Goal: Entertainment & Leisure: Consume media (video, audio)

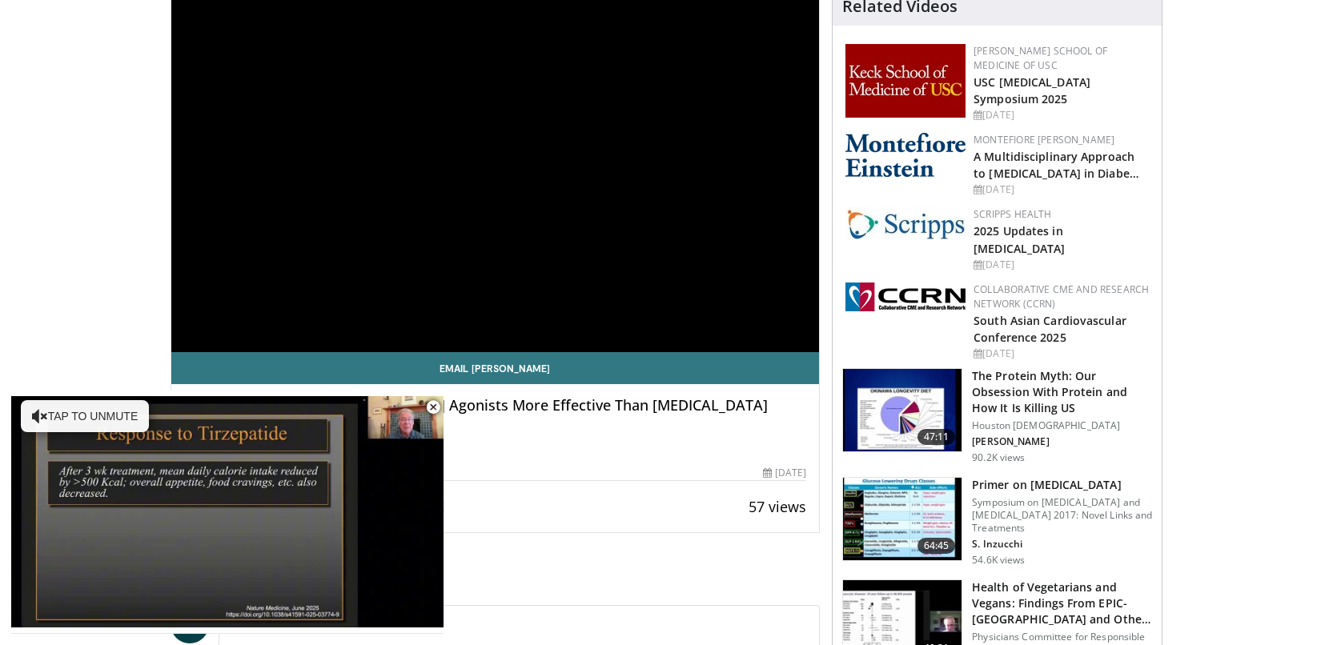
scroll to position [160, 0]
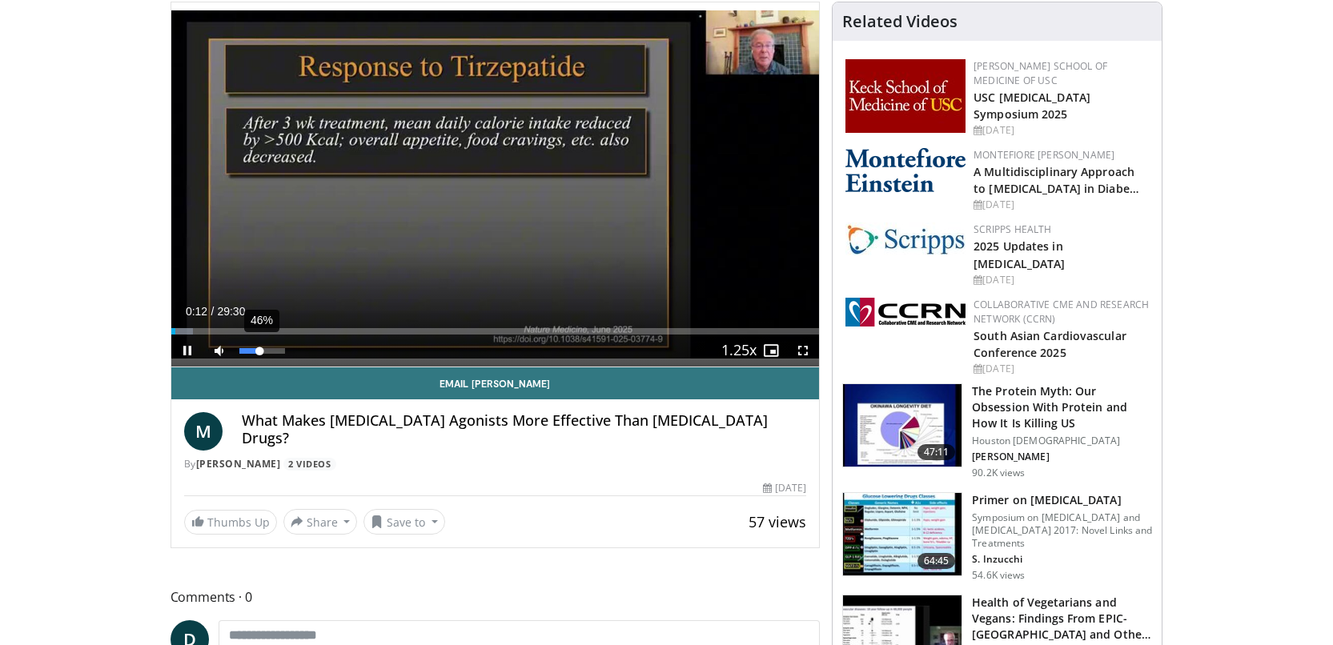
click at [260, 352] on video-js "**********" at bounding box center [495, 184] width 649 height 365
click at [282, 351] on video-js "**********" at bounding box center [495, 184] width 649 height 365
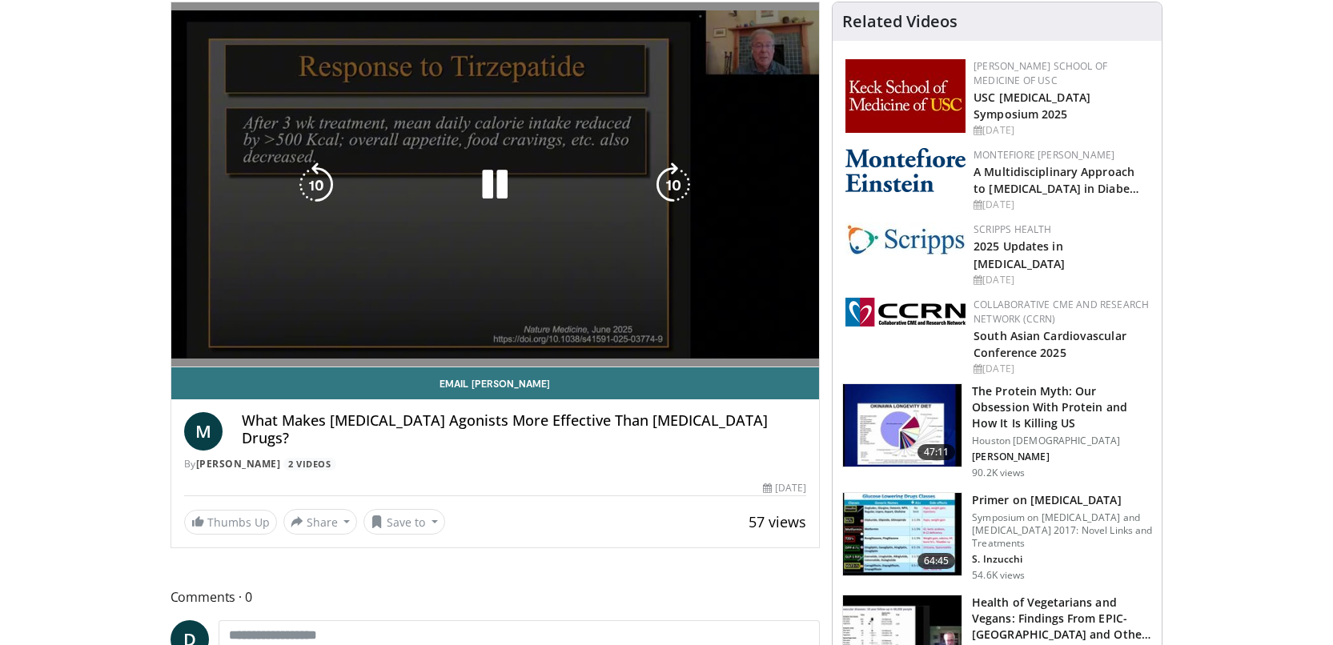
drag, startPoint x: 281, startPoint y: 347, endPoint x: 323, endPoint y: 342, distance: 42.0
click at [323, 367] on div "Current Time 0:20 / Duration 29:30 Pause Skip Backward Skip Forward Mute 100% L…" at bounding box center [495, 383] width 649 height 32
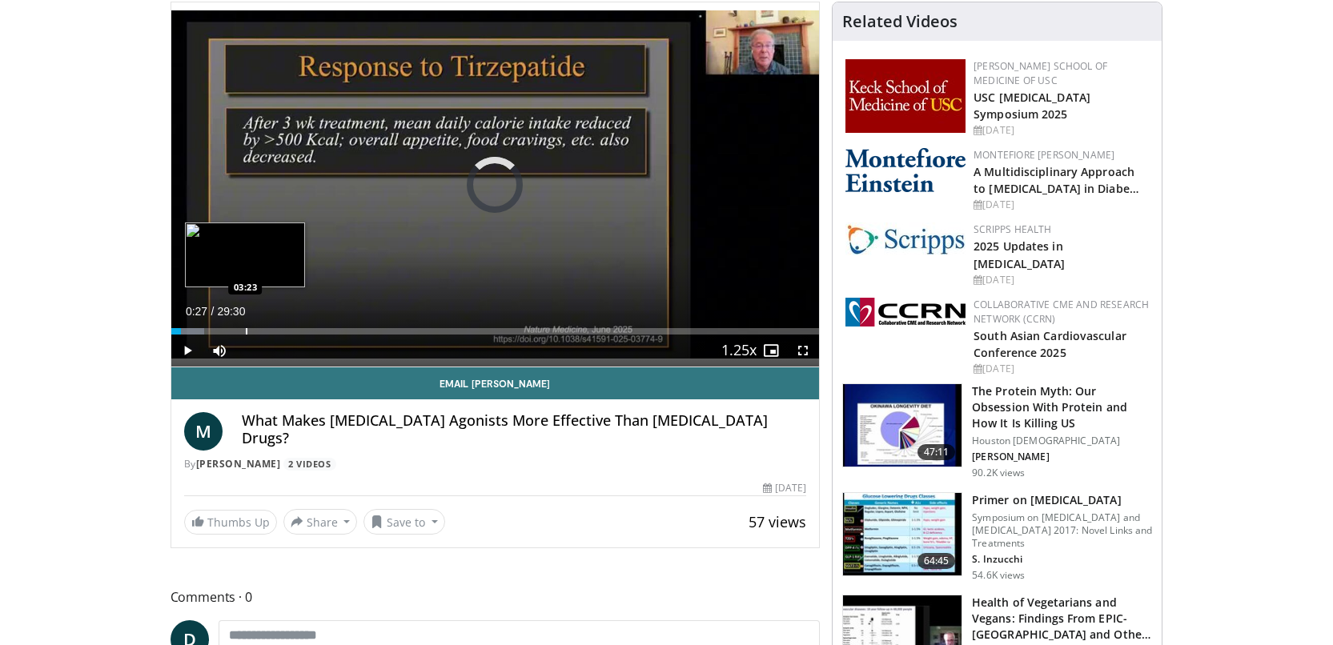
click at [246, 331] on div "Progress Bar" at bounding box center [247, 331] width 2 height 6
click at [274, 328] on div "Progress Bar" at bounding box center [275, 331] width 2 height 6
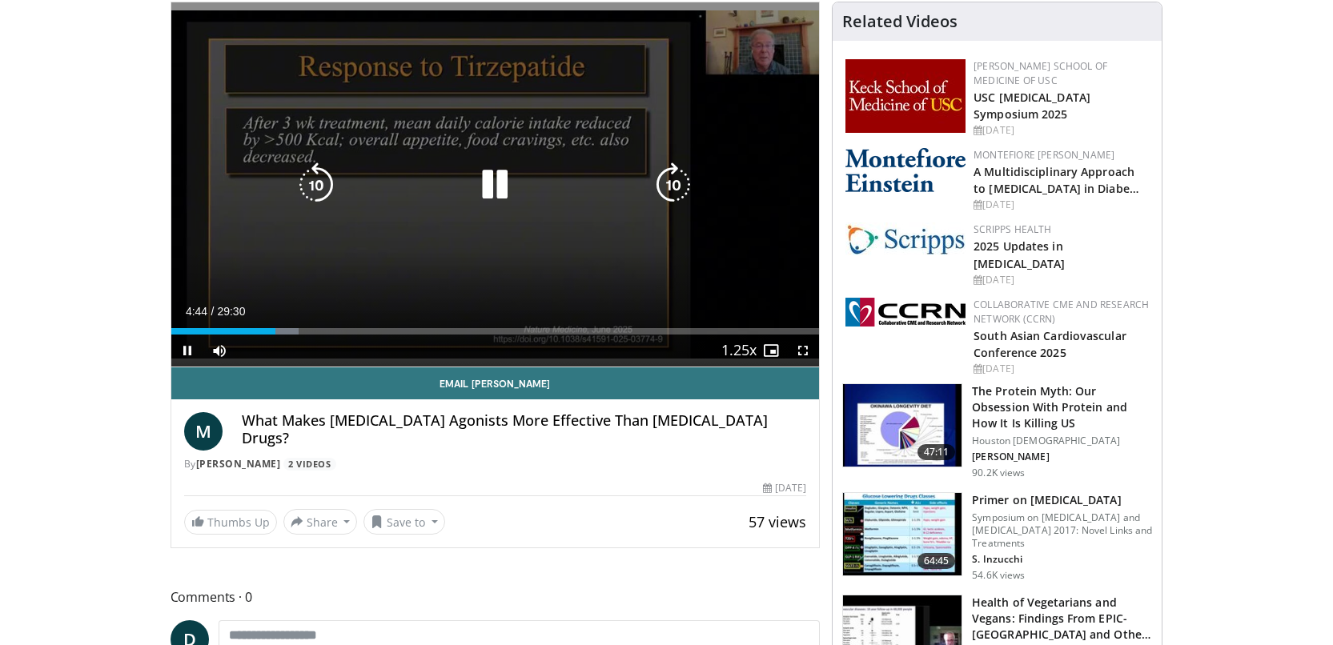
click at [308, 326] on div "Loaded : 19.74% 04:44 06:22" at bounding box center [495, 326] width 649 height 15
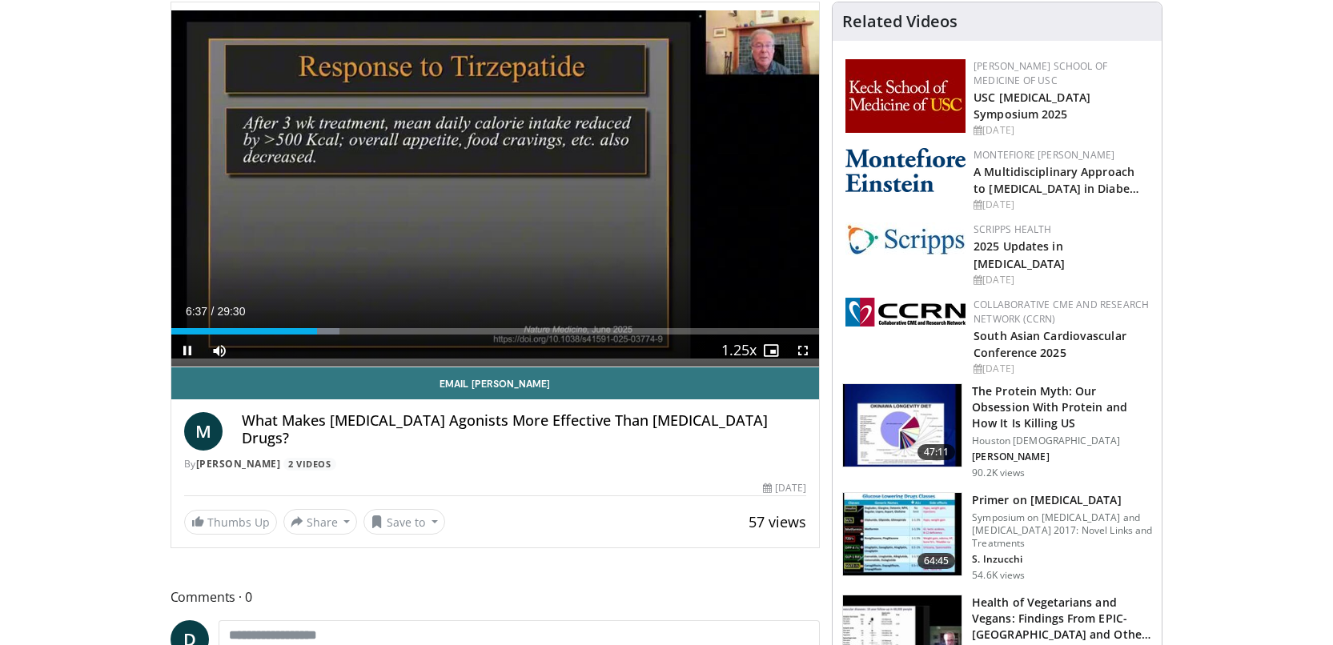
click at [332, 313] on div "Current Time 6:37 / Duration 29:30" at bounding box center [495, 311] width 649 height 14
click at [340, 327] on div "Loaded : 26.51% 06:41 07:43" at bounding box center [495, 326] width 649 height 15
click at [373, 325] on div "Loaded : 31.58% 09:12 09:06" at bounding box center [495, 326] width 649 height 15
click at [393, 325] on div "Loaded : 34.97% 10:07 10:07" at bounding box center [495, 326] width 649 height 15
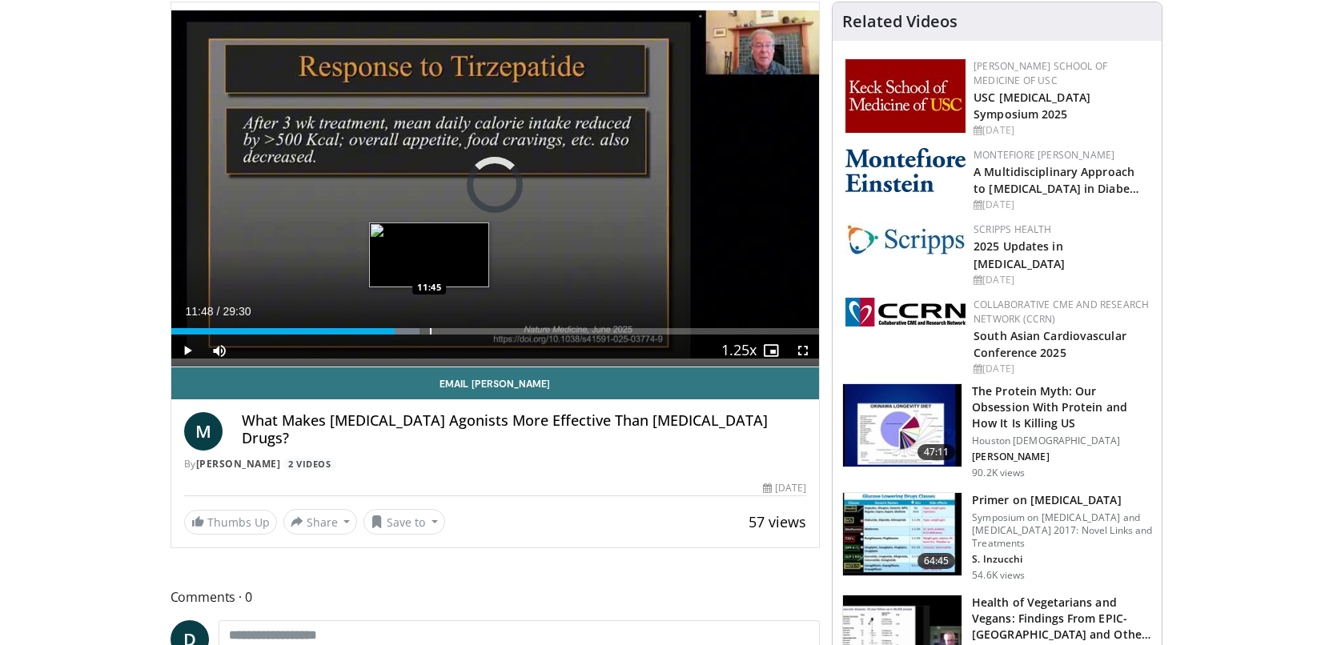
click at [430, 335] on div "Progress Bar" at bounding box center [431, 331] width 2 height 6
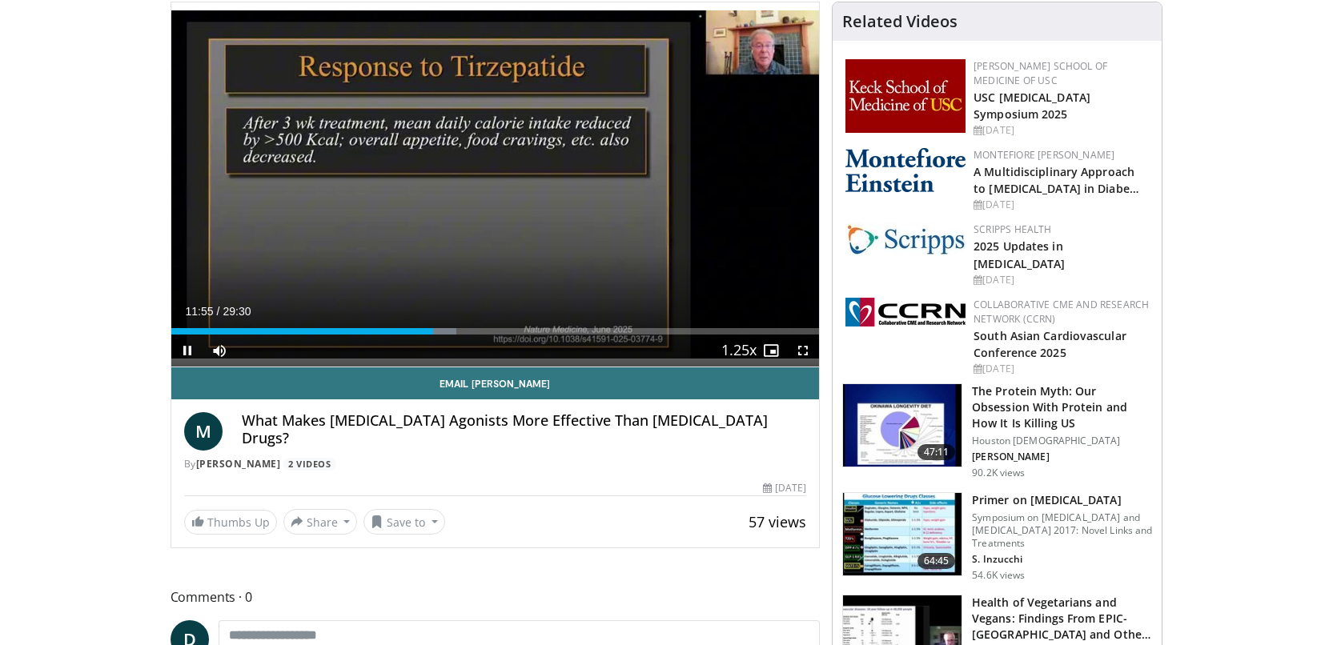
click at [436, 317] on div "Current Time 11:55 / Duration 29:30" at bounding box center [495, 311] width 649 height 14
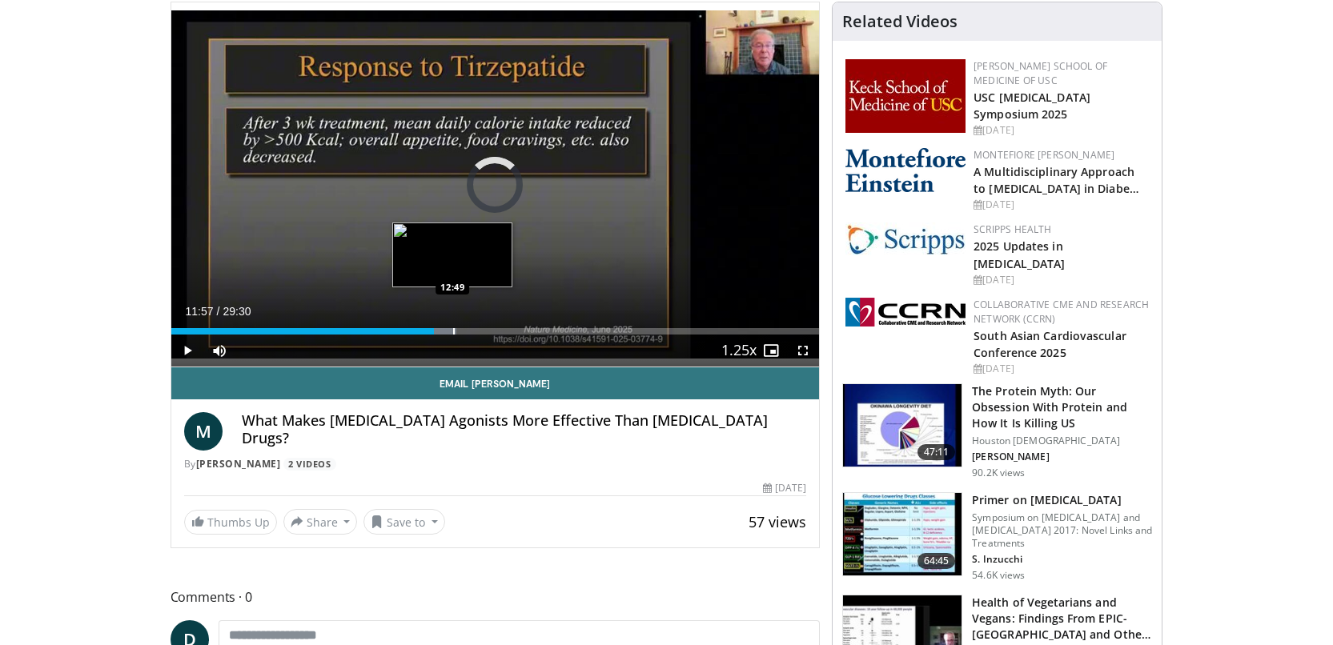
click at [452, 331] on div "Progress Bar" at bounding box center [442, 331] width 29 height 6
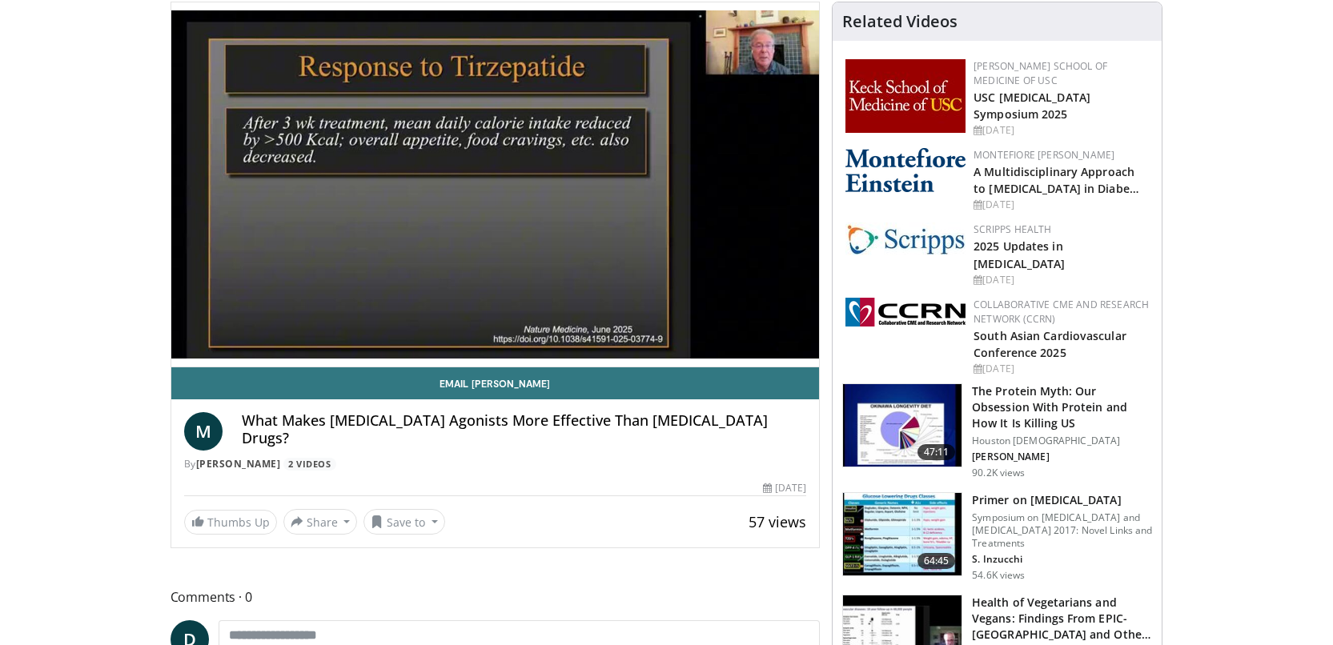
click at [480, 335] on div "10 seconds Tap to unmute" at bounding box center [495, 184] width 649 height 364
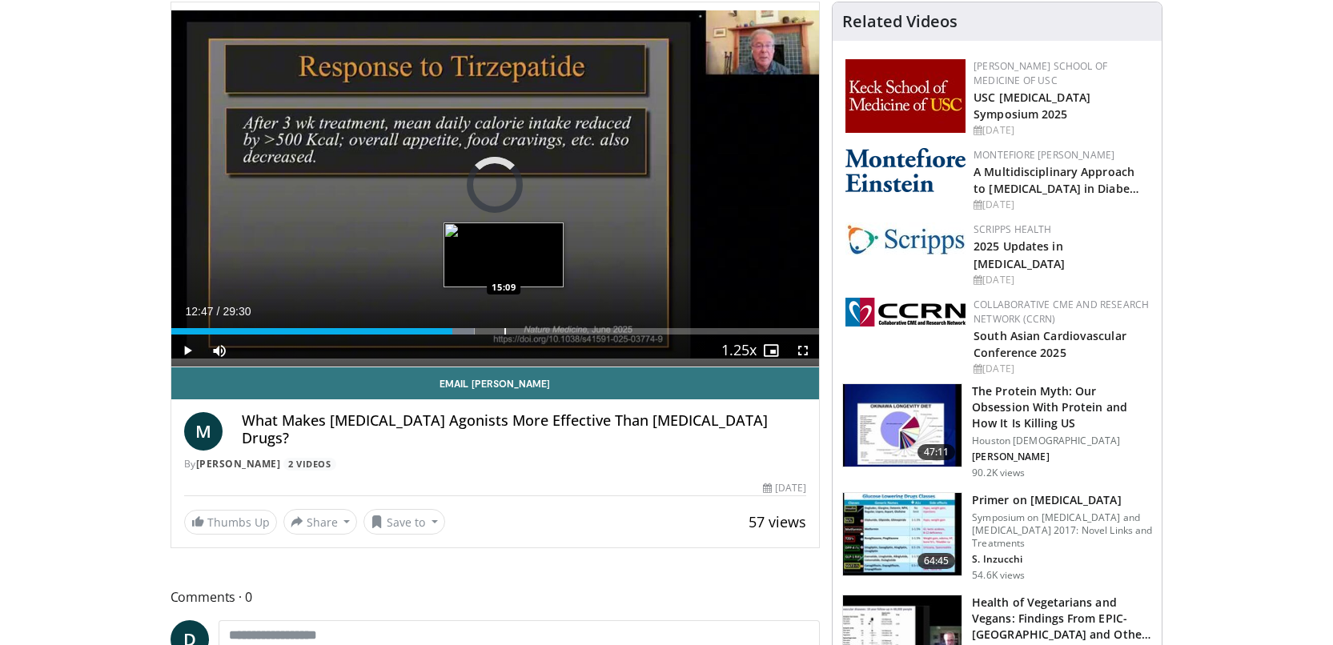
click at [504, 330] on div "Progress Bar" at bounding box center [505, 331] width 2 height 6
click at [528, 331] on div "Progress Bar" at bounding box center [528, 331] width 2 height 6
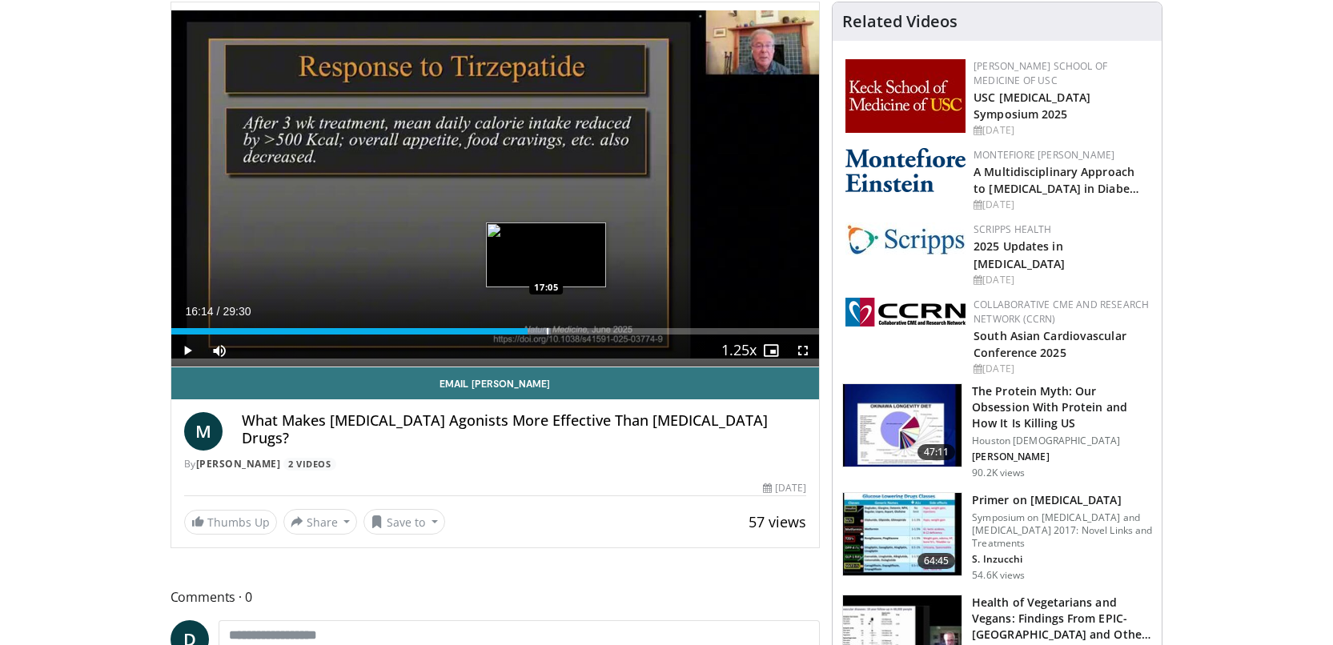
click at [546, 327] on div "Loaded : 58.66% 16:14 17:05" at bounding box center [495, 326] width 649 height 15
click at [581, 323] on div "Loaded : 61.48% 17:05 18:41" at bounding box center [495, 326] width 649 height 15
click at [604, 319] on div "Loaded : 67.12% 19:42 19:42" at bounding box center [495, 326] width 649 height 15
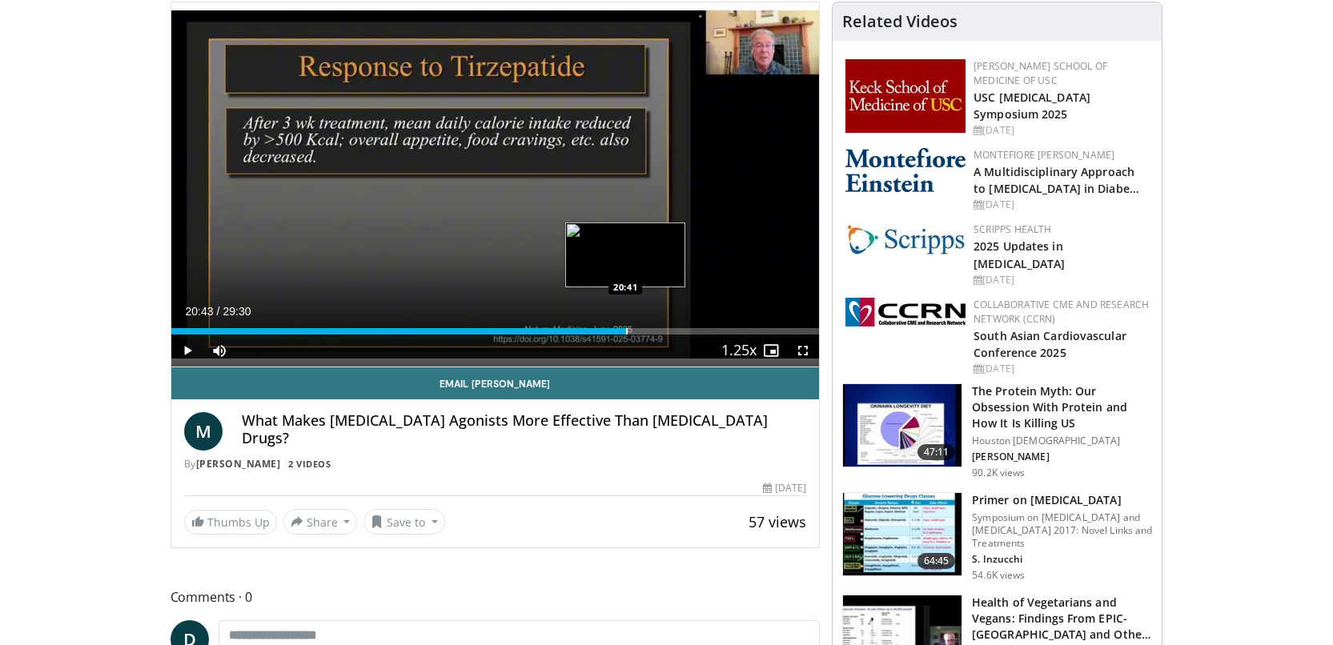
click at [626, 320] on div "Loaded : 70.50% 20:43 20:41" at bounding box center [495, 326] width 649 height 15
click at [637, 325] on div "Loaded : 73.88% 20:43 21:11" at bounding box center [495, 326] width 649 height 15
click at [661, 323] on div "Loaded : 75.58% 21:11 22:17" at bounding box center [495, 326] width 649 height 15
click at [701, 322] on div "Loaded : 81.91% 24:06 24:06" at bounding box center [495, 326] width 649 height 15
click at [721, 328] on div "Progress Bar" at bounding box center [722, 331] width 2 height 6
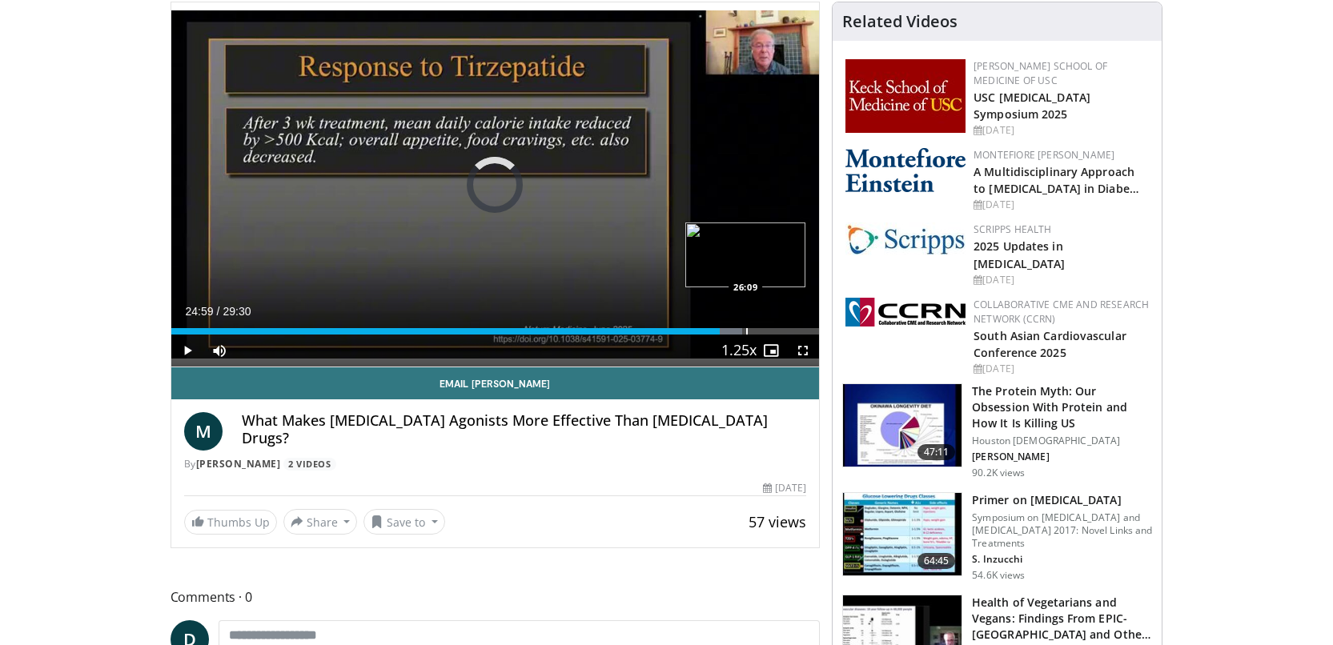
click at [746, 332] on div "Progress Bar" at bounding box center [747, 331] width 2 height 6
click at [762, 332] on div "Progress Bar" at bounding box center [763, 331] width 2 height 6
click at [781, 335] on span "Video Player" at bounding box center [771, 351] width 32 height 32
click at [780, 335] on div "Current Time 26:50 / Duration 29:30 Play Skip Backward Skip Forward Mute 19% Lo…" at bounding box center [495, 351] width 649 height 32
click at [751, 325] on div "Loaded : 94.75% 26:50 26:24" at bounding box center [495, 326] width 649 height 15
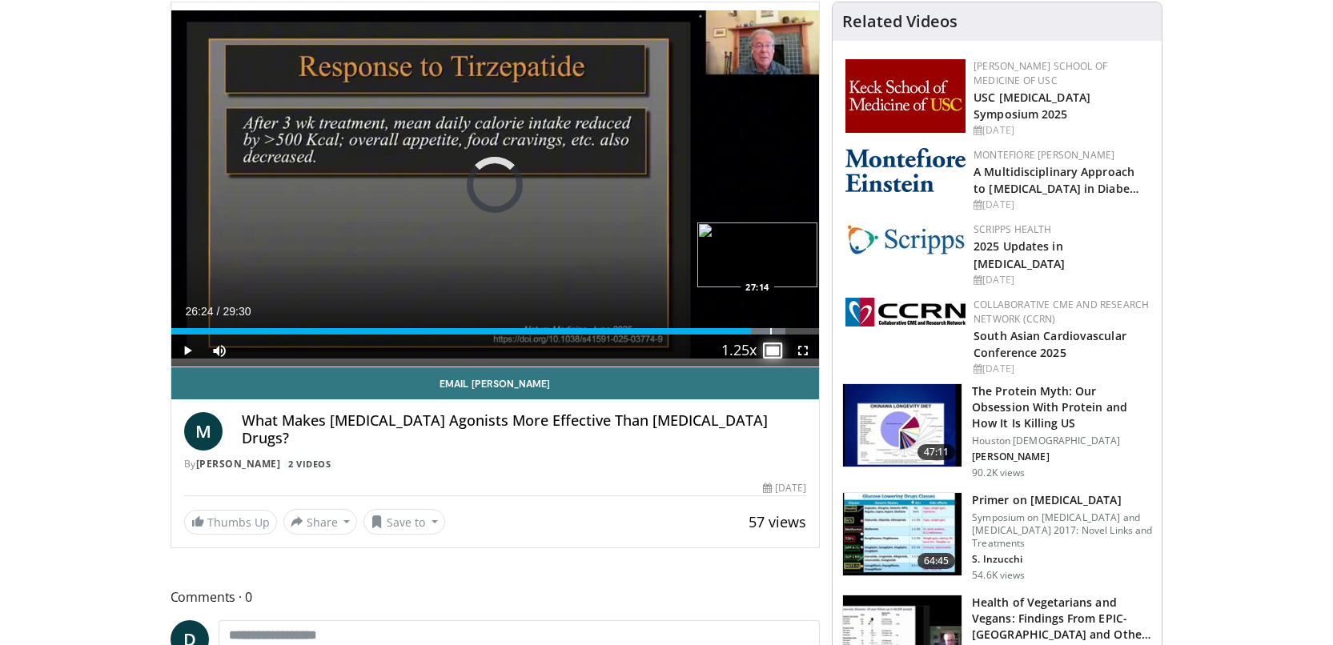
click at [770, 328] on div "Progress Bar" at bounding box center [771, 331] width 2 height 6
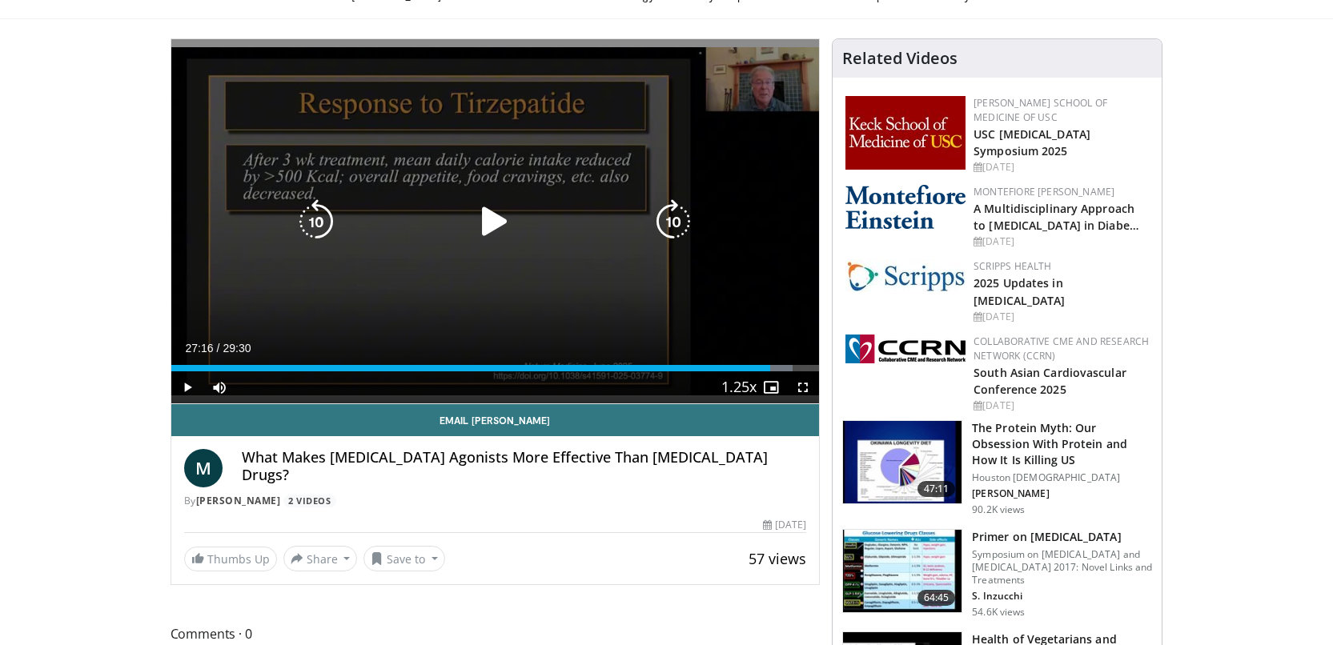
scroll to position [0, 0]
